Goal: Information Seeking & Learning: Stay updated

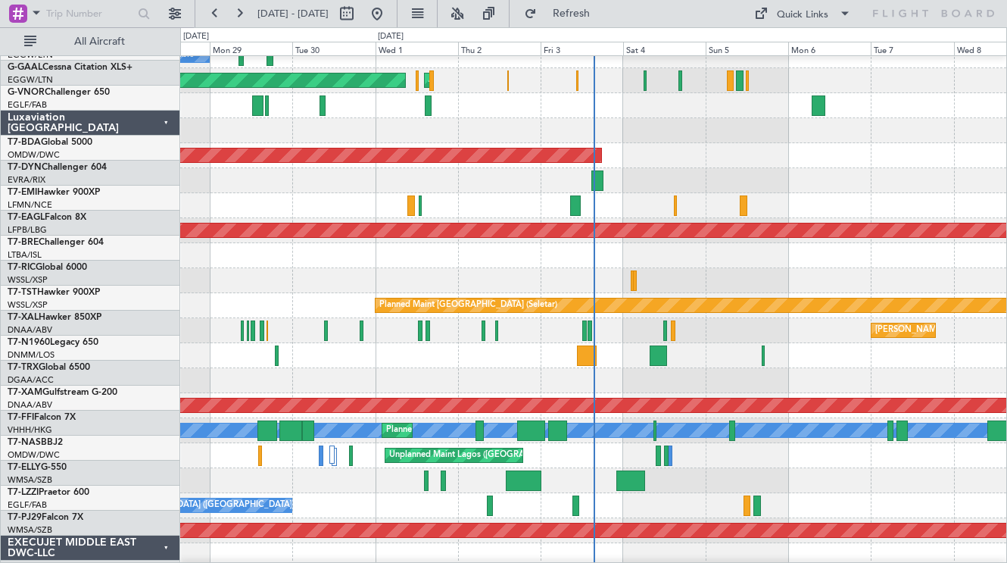
scroll to position [363, 0]
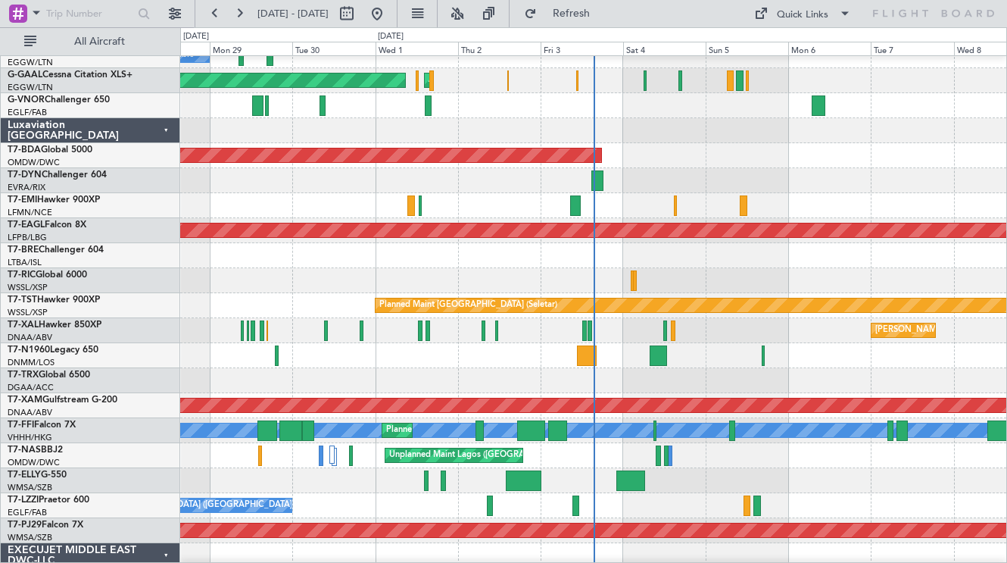
click at [166, 129] on div "Luxaviation [GEOGRAPHIC_DATA]" at bounding box center [91, 130] width 180 height 25
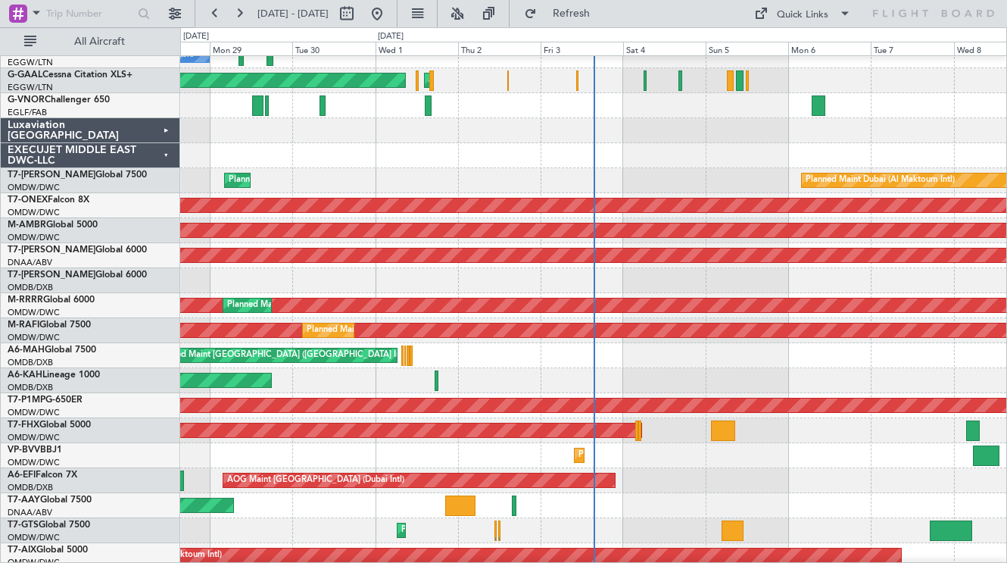
click at [166, 153] on div "EXECUJET MIDDLE EAST DWC-LLC" at bounding box center [91, 155] width 180 height 25
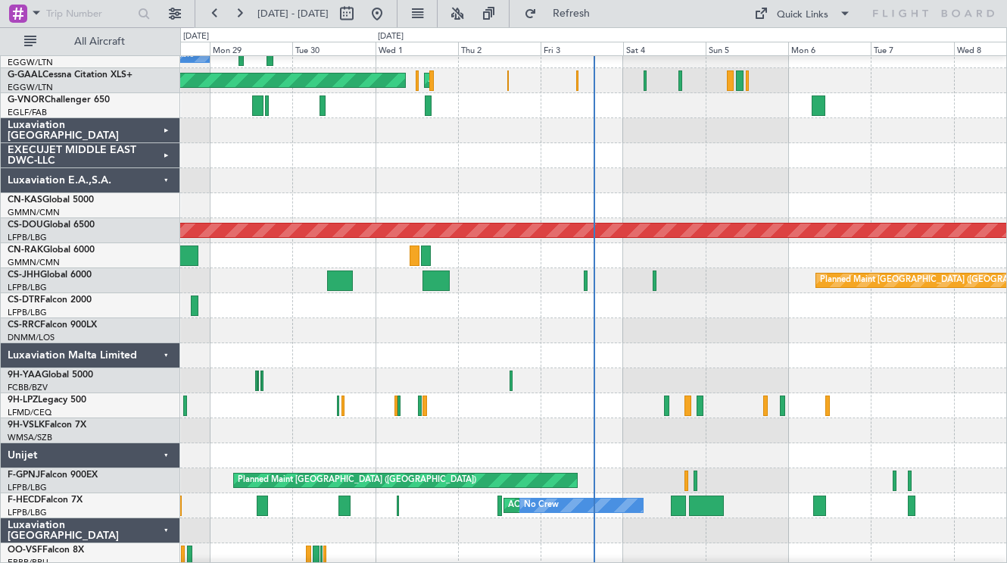
click at [165, 173] on div "Luxaviation E.A.,S.A." at bounding box center [91, 180] width 180 height 25
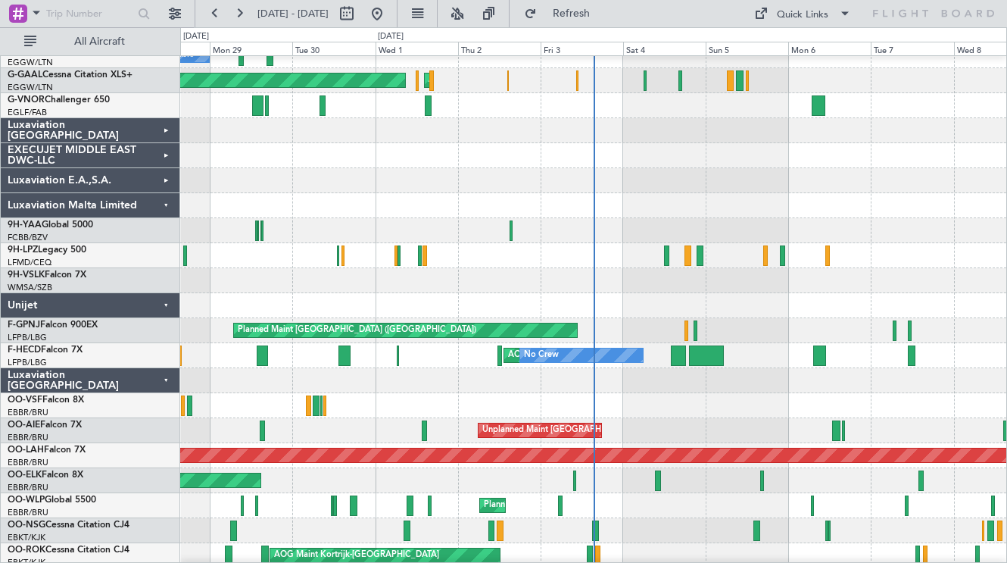
click at [164, 202] on div "Luxaviation Malta Limited" at bounding box center [91, 205] width 180 height 25
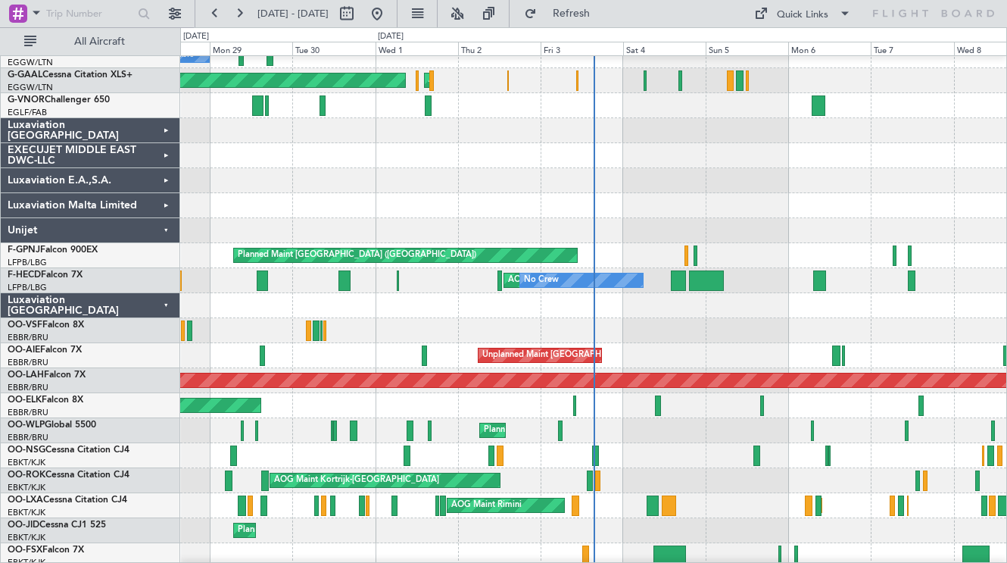
click at [164, 231] on div "Unijet" at bounding box center [91, 230] width 180 height 25
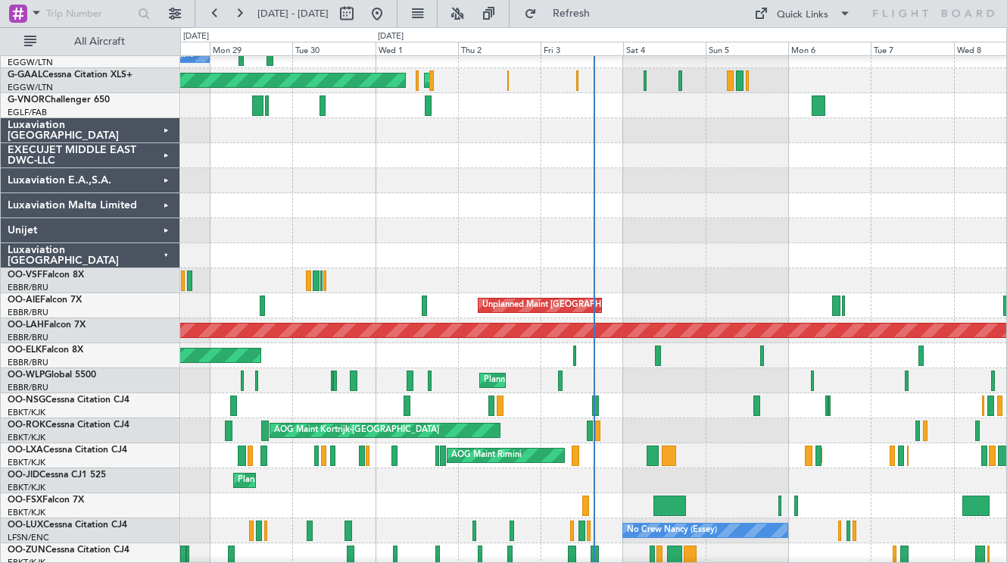
click at [164, 258] on div "Luxaviation [GEOGRAPHIC_DATA]" at bounding box center [91, 255] width 180 height 25
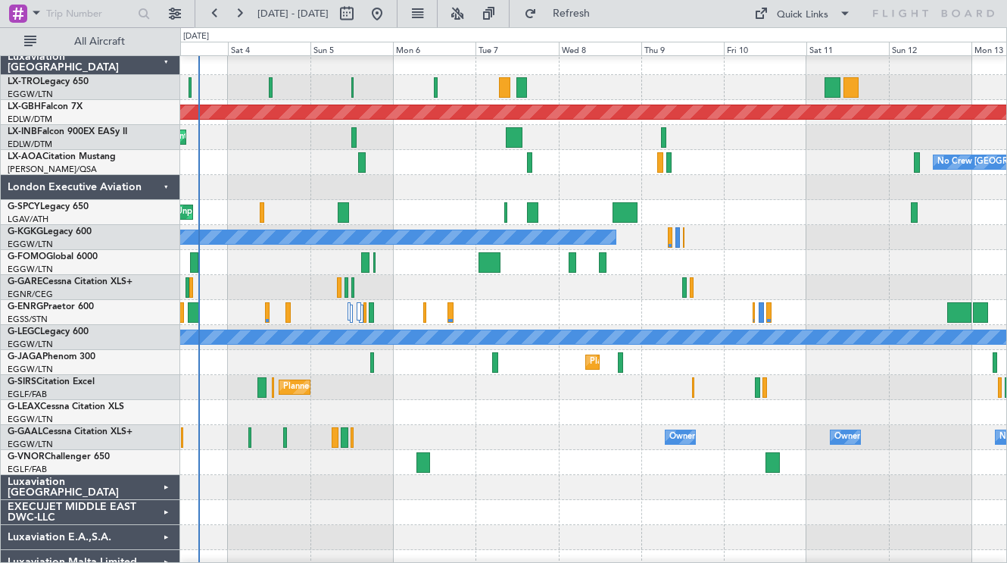
scroll to position [0, 0]
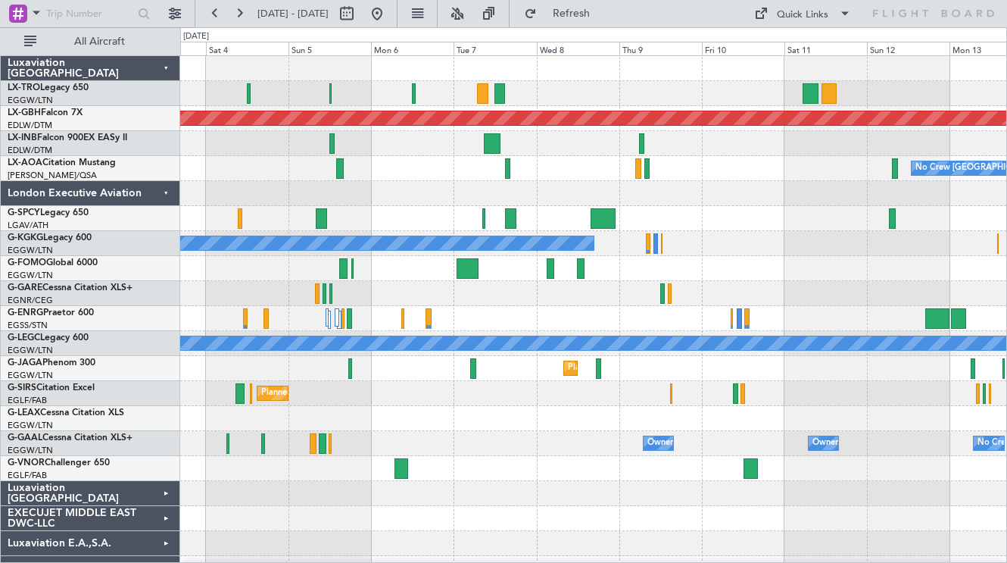
click at [384, 194] on div "Planned Maint Riga (Riga Intl) A/C Unavailable Planned Maint Nurnberg Planned M…" at bounding box center [593, 343] width 826 height 575
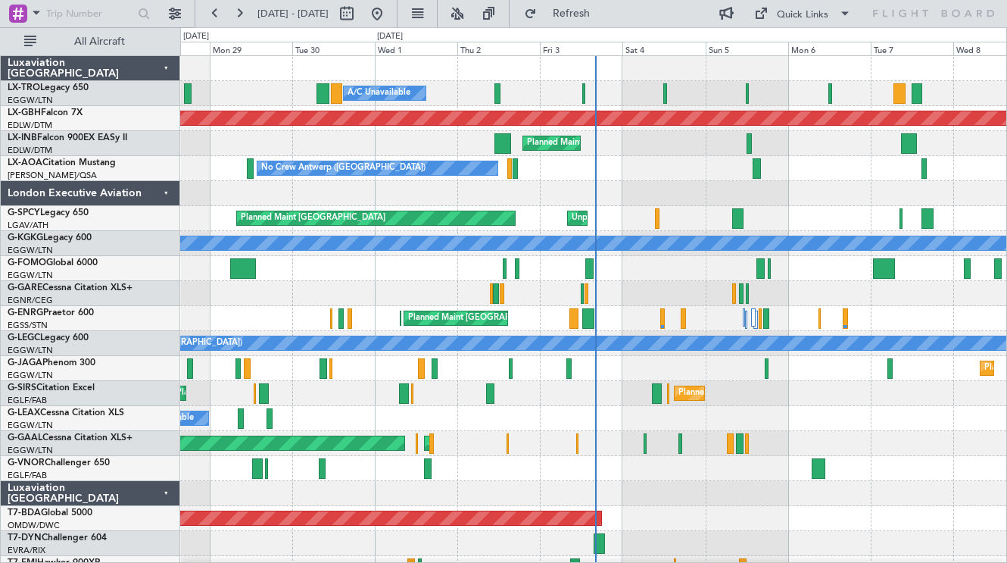
scroll to position [5, 0]
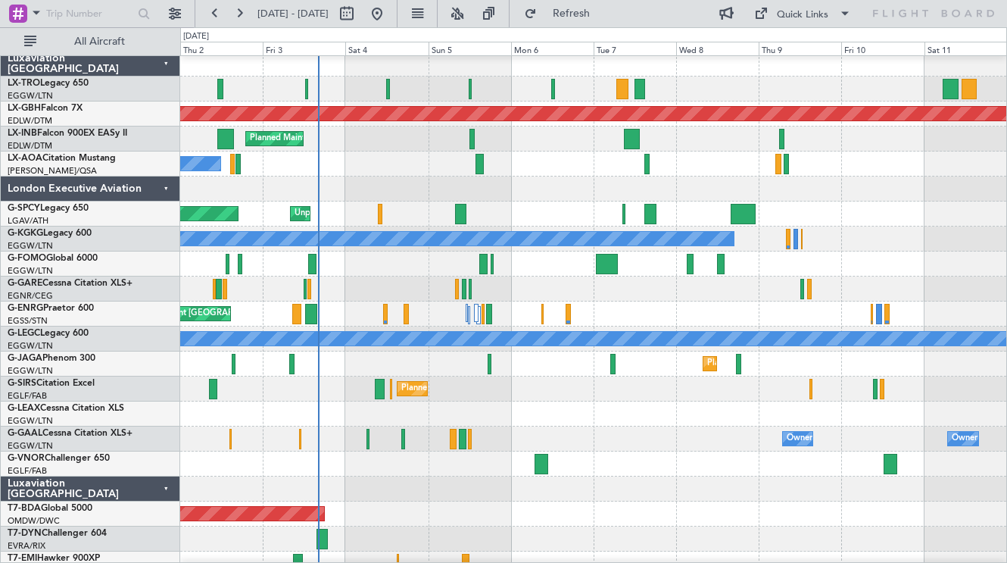
click at [373, 282] on div at bounding box center [593, 288] width 826 height 25
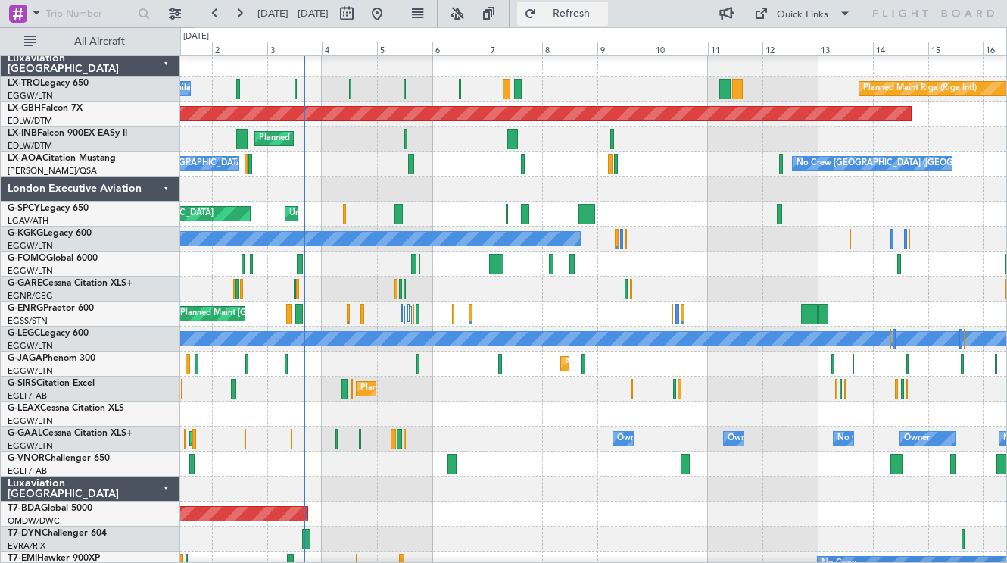
click at [608, 21] on button "Refresh" at bounding box center [562, 14] width 91 height 24
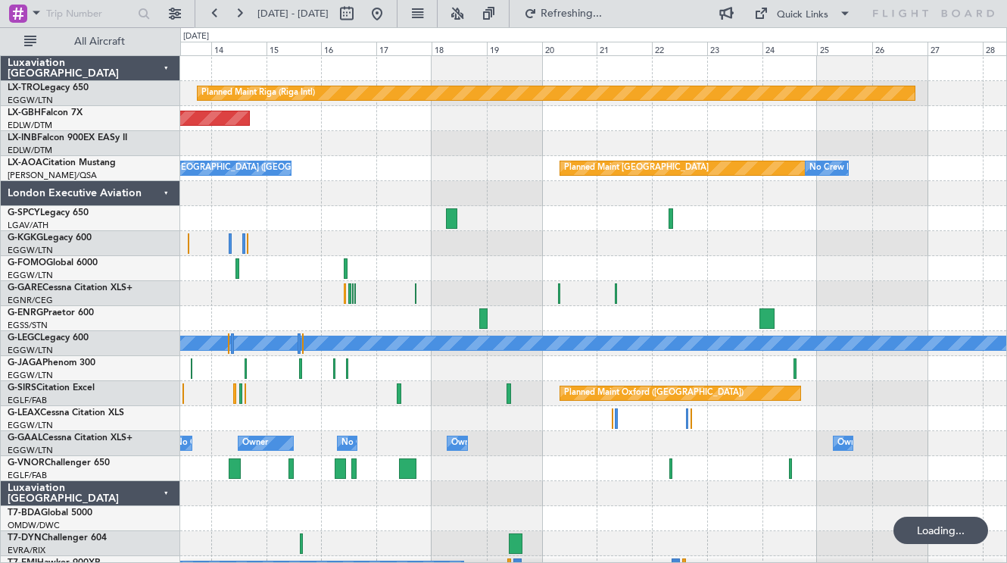
click at [306, 140] on div at bounding box center [593, 143] width 826 height 25
